Goal: Browse casually

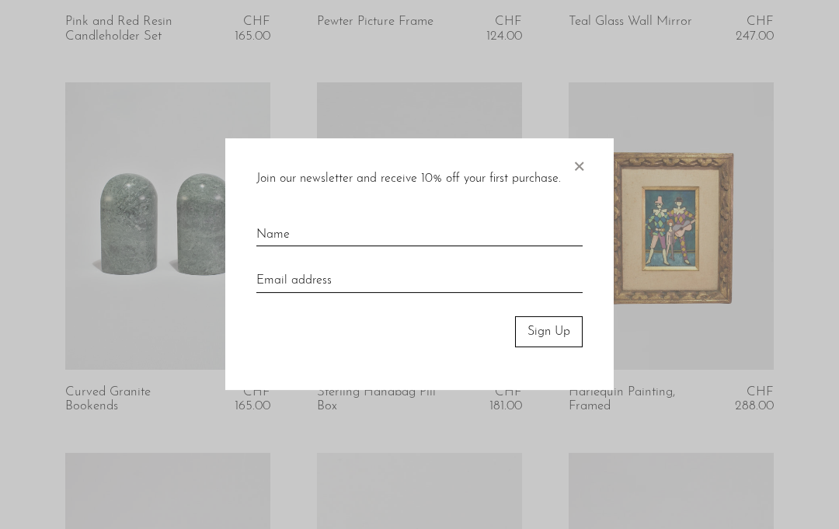
scroll to position [1171, 0]
click at [585, 188] on span "×" at bounding box center [579, 163] width 16 height 50
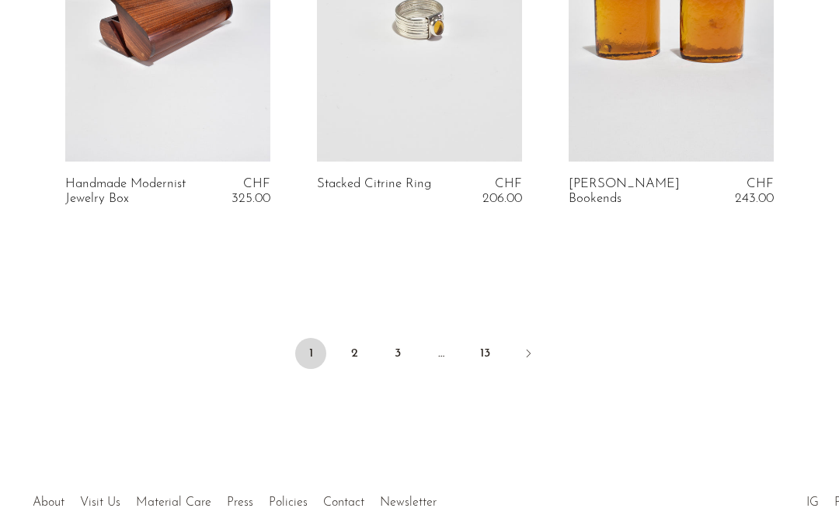
scroll to position [4336, 0]
click at [533, 348] on icon "Next" at bounding box center [528, 354] width 12 height 12
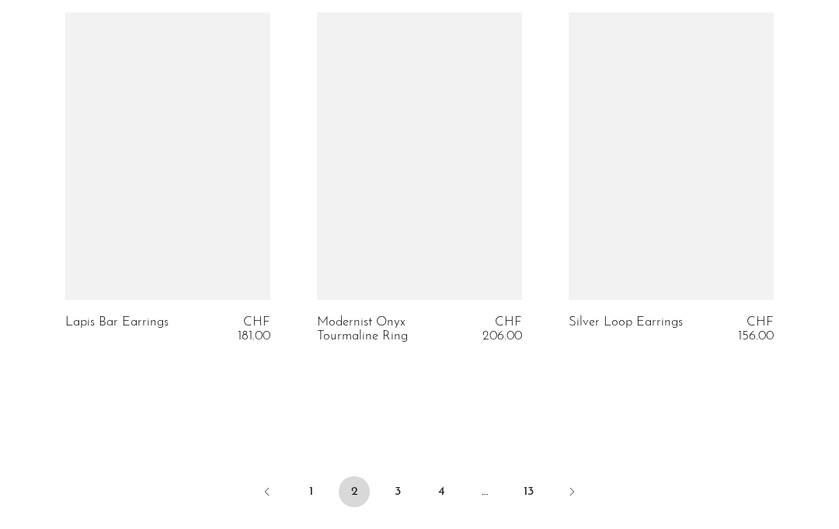
scroll to position [4214, 0]
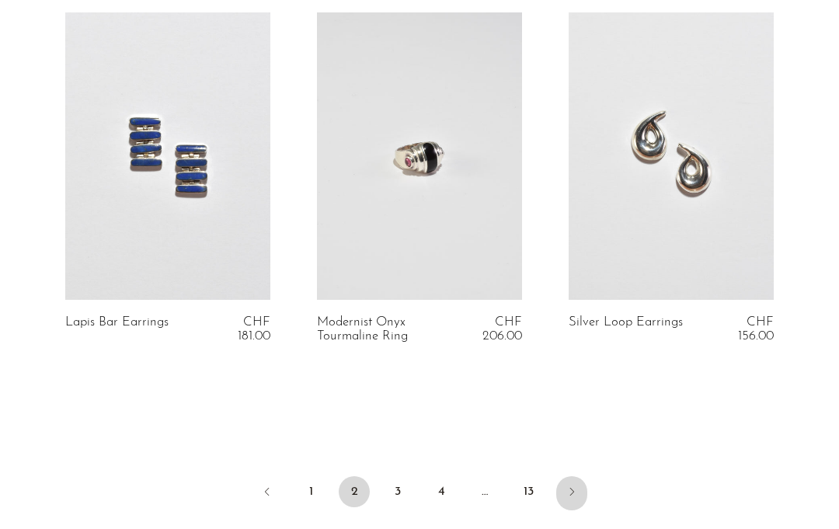
click at [577, 491] on link "Next" at bounding box center [571, 493] width 31 height 34
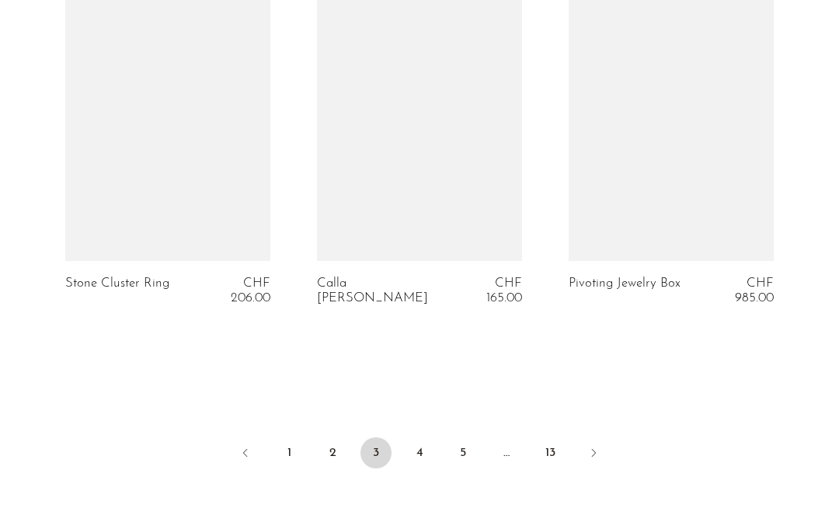
scroll to position [4301, 0]
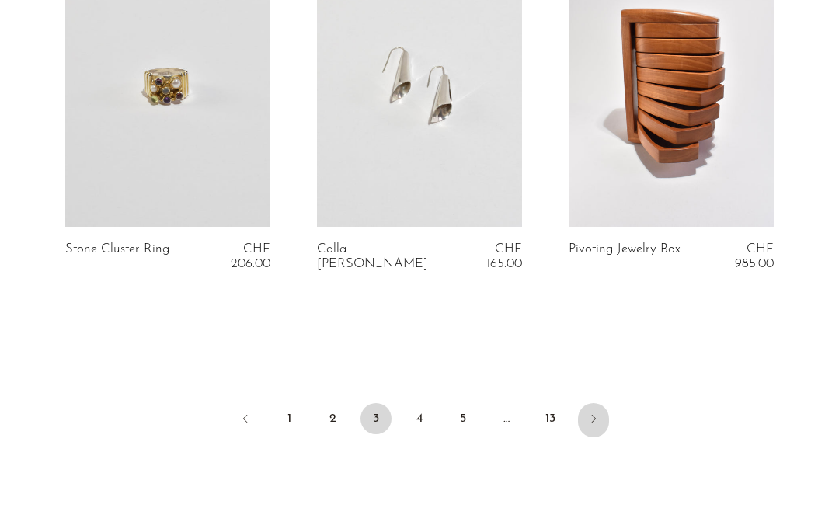
click at [592, 412] on icon "Next" at bounding box center [593, 418] width 12 height 12
